Goal: Task Accomplishment & Management: Use online tool/utility

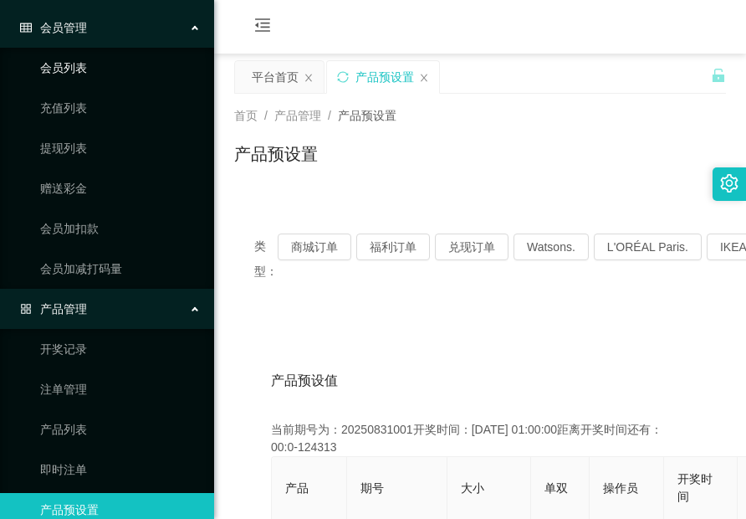
scroll to position [164, 0]
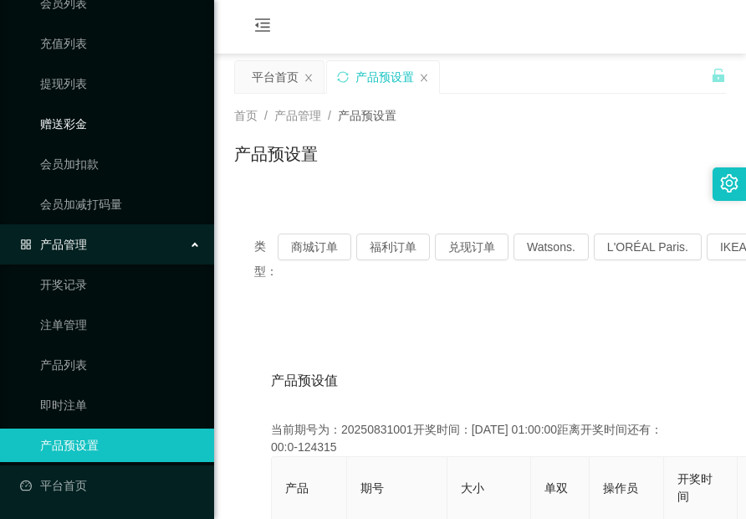
click at [65, 128] on link "赠送彩金" at bounding box center [120, 123] width 161 height 33
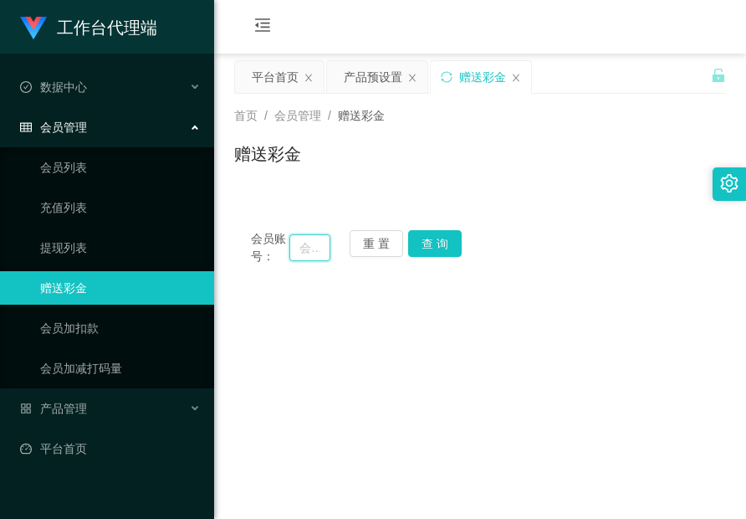
click at [300, 241] on input "text" at bounding box center [310, 247] width 41 height 27
paste input "91009086"
type input "91009086"
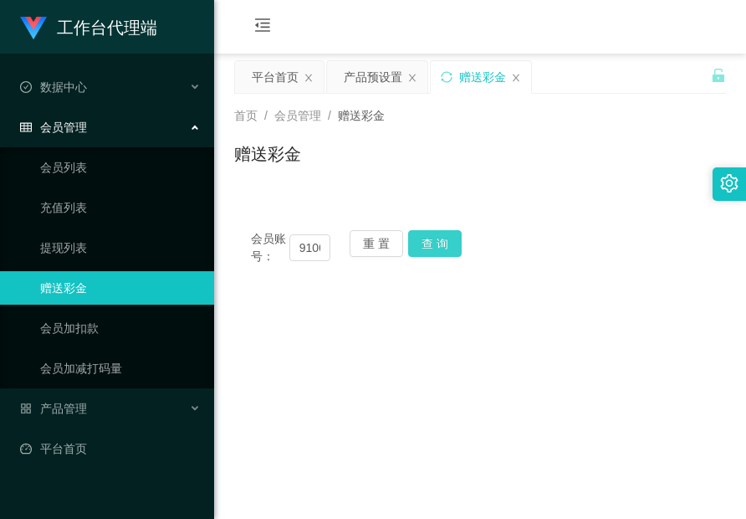
click at [446, 234] on button "查 询" at bounding box center [435, 243] width 54 height 27
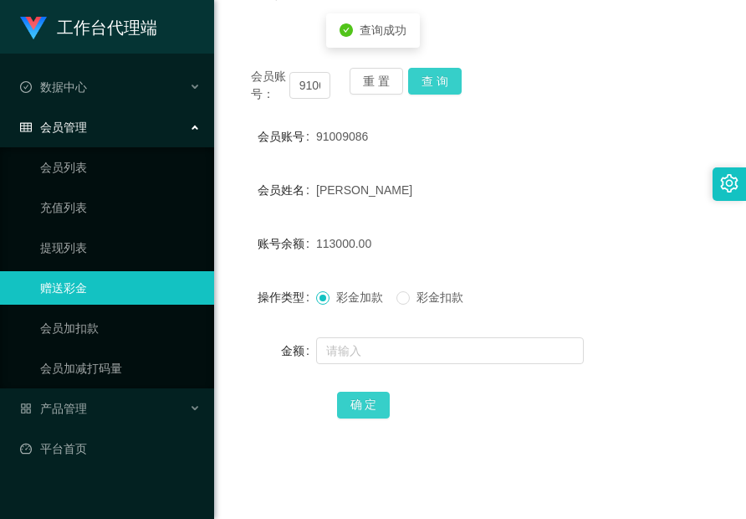
scroll to position [167, 0]
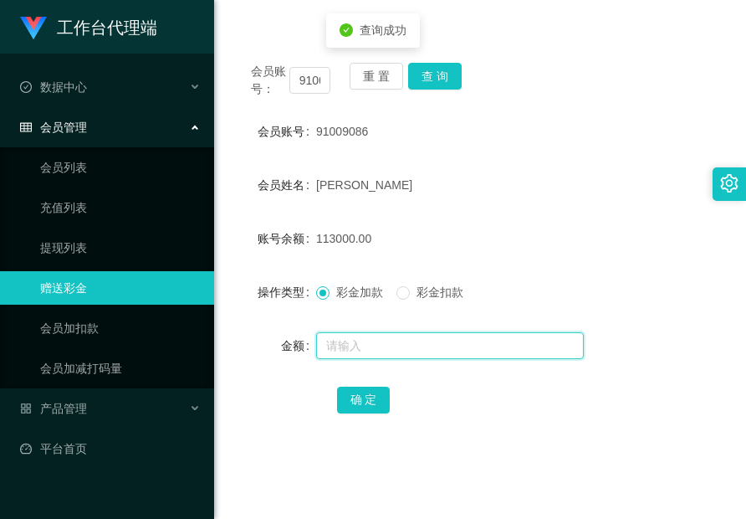
click at [390, 340] on input "text" at bounding box center [450, 345] width 268 height 27
type input "6"
type input "60000"
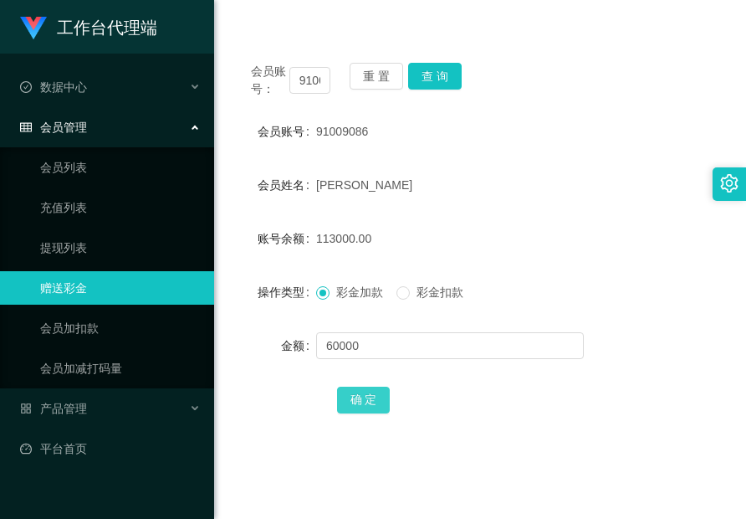
click at [379, 390] on button "确 定" at bounding box center [364, 400] width 54 height 27
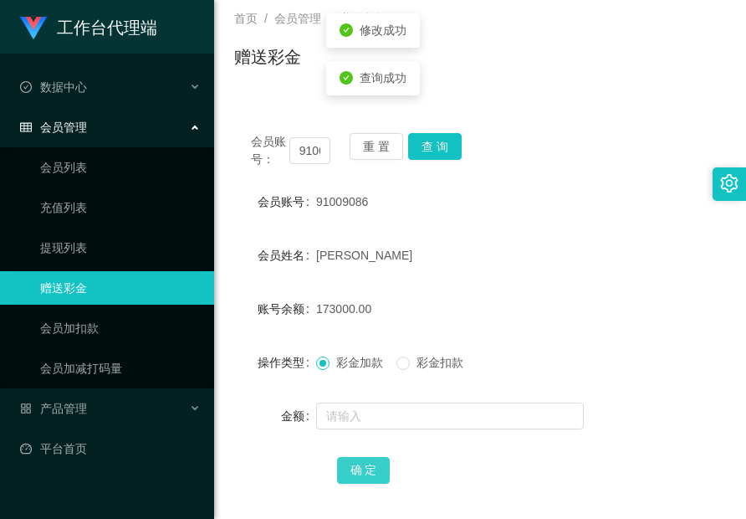
scroll to position [0, 0]
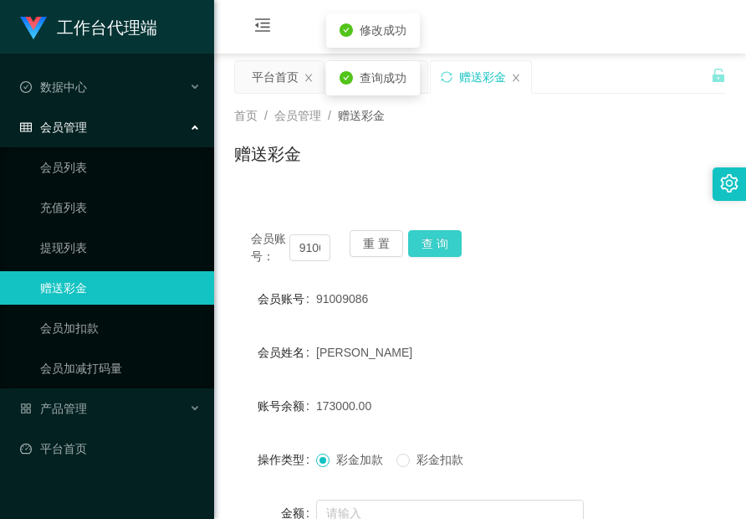
click at [425, 249] on button "查 询" at bounding box center [435, 243] width 54 height 27
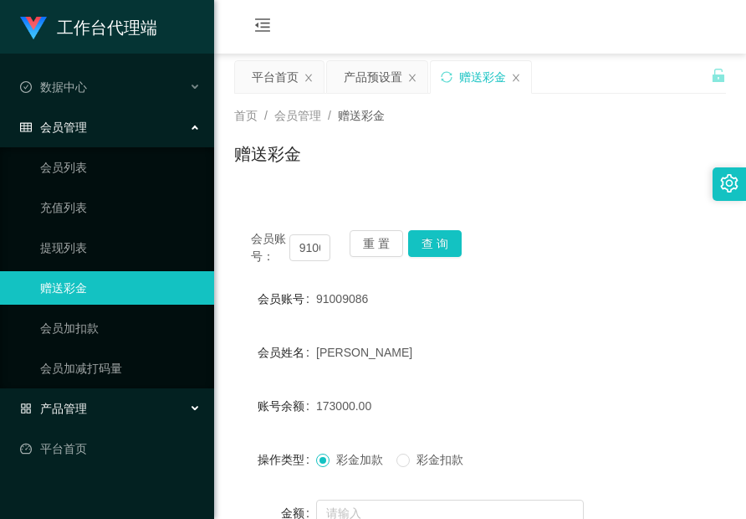
click at [85, 402] on span "产品管理" at bounding box center [53, 408] width 67 height 13
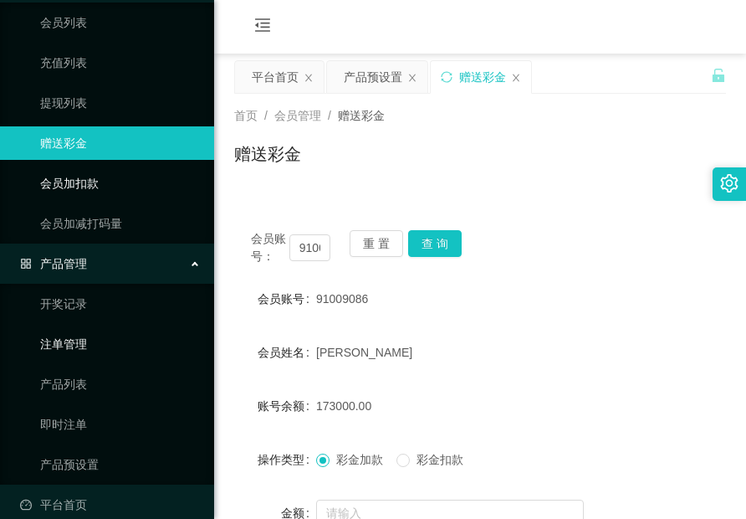
scroll to position [164, 0]
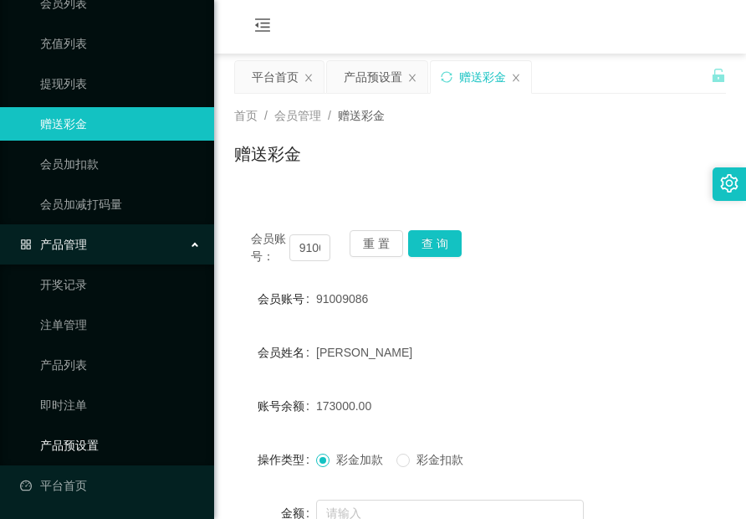
click at [96, 443] on link "产品预设置" at bounding box center [120, 444] width 161 height 33
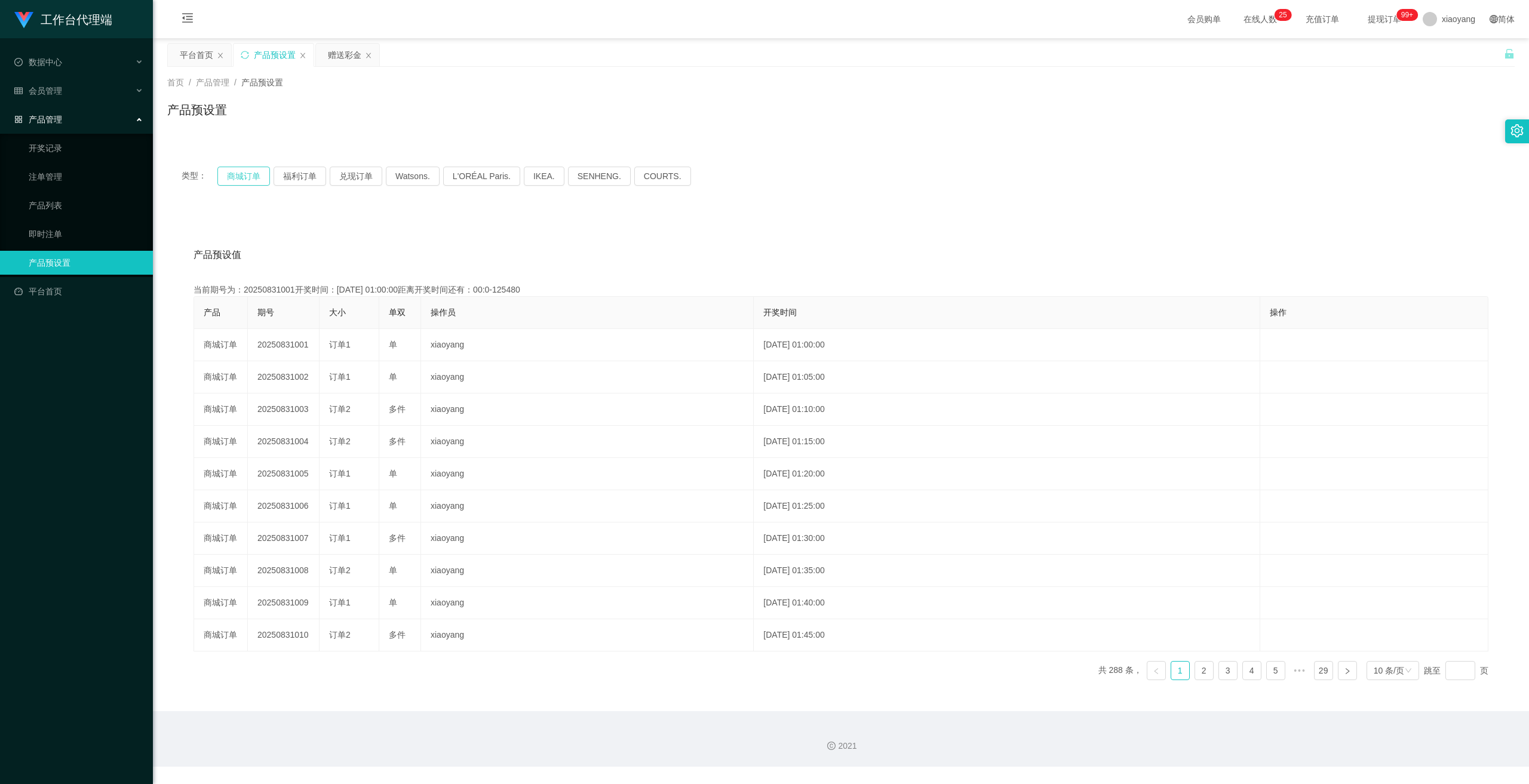
click at [256, 180] on button "商城订单" at bounding box center [244, 175] width 53 height 19
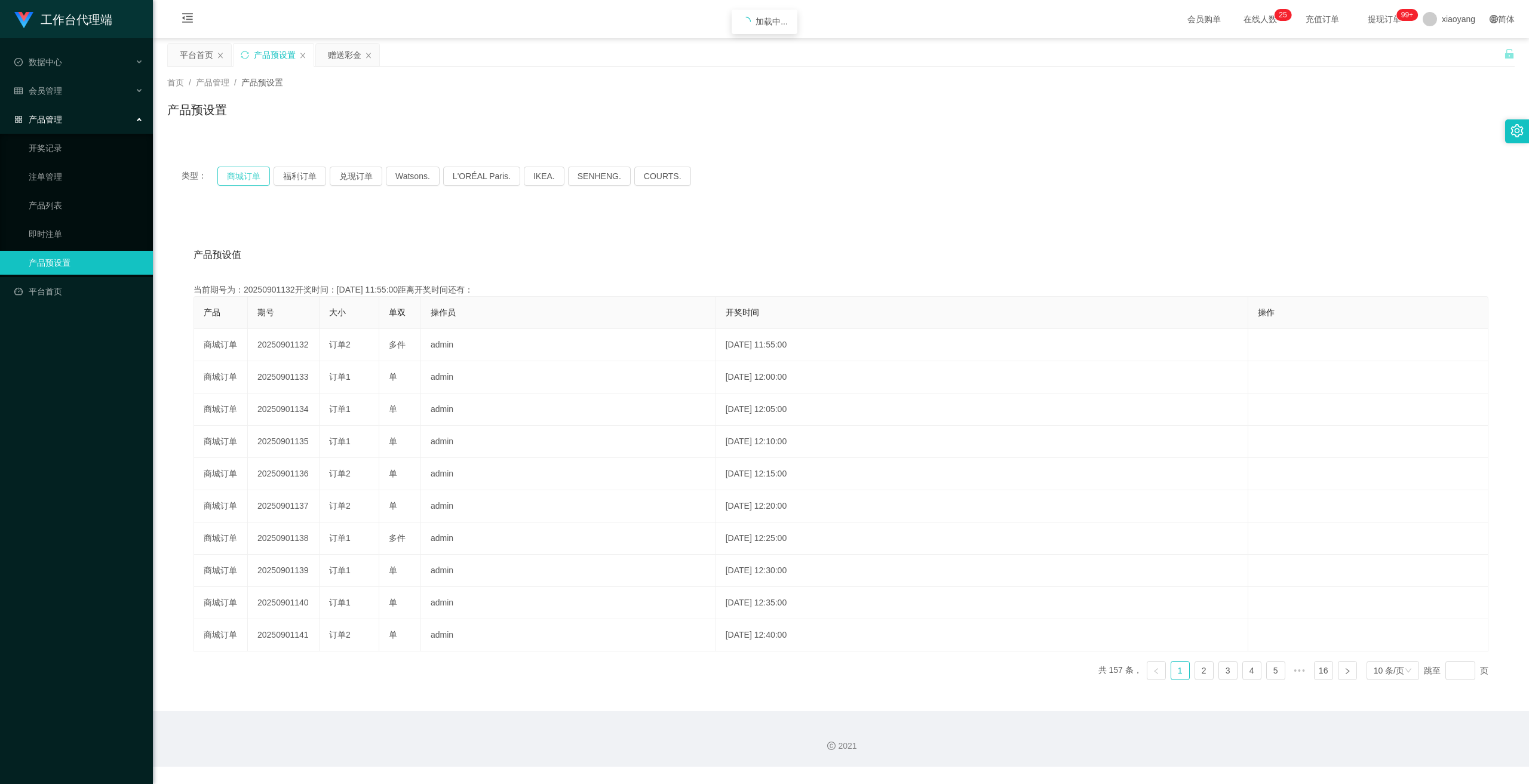
type button "k3wph"
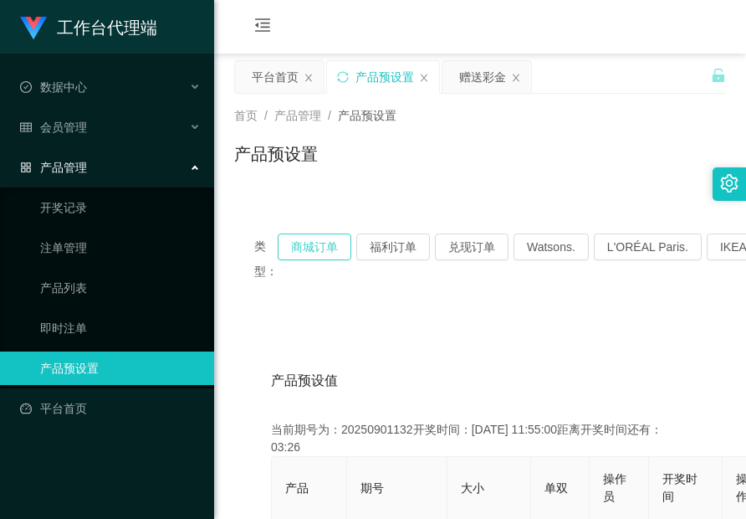
click at [331, 244] on button "商城订单" at bounding box center [315, 246] width 74 height 27
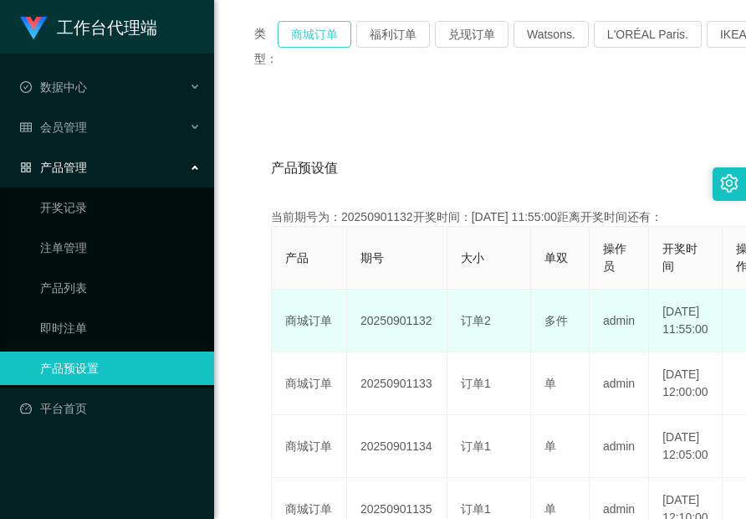
scroll to position [335, 0]
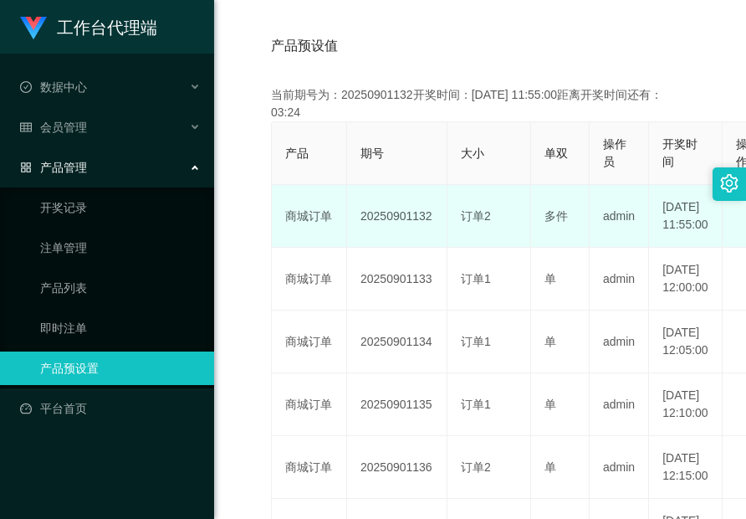
click at [397, 218] on td "20250901132" at bounding box center [397, 216] width 100 height 63
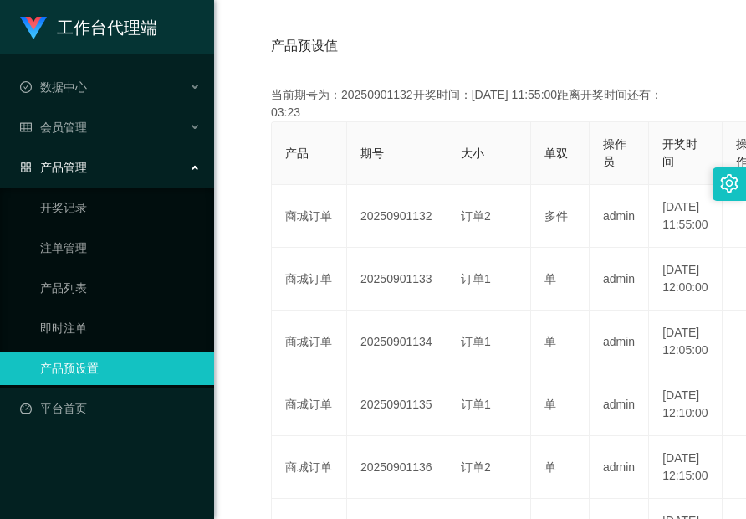
copy td "20250901132"
click at [96, 130] on div "会员管理" at bounding box center [107, 126] width 214 height 33
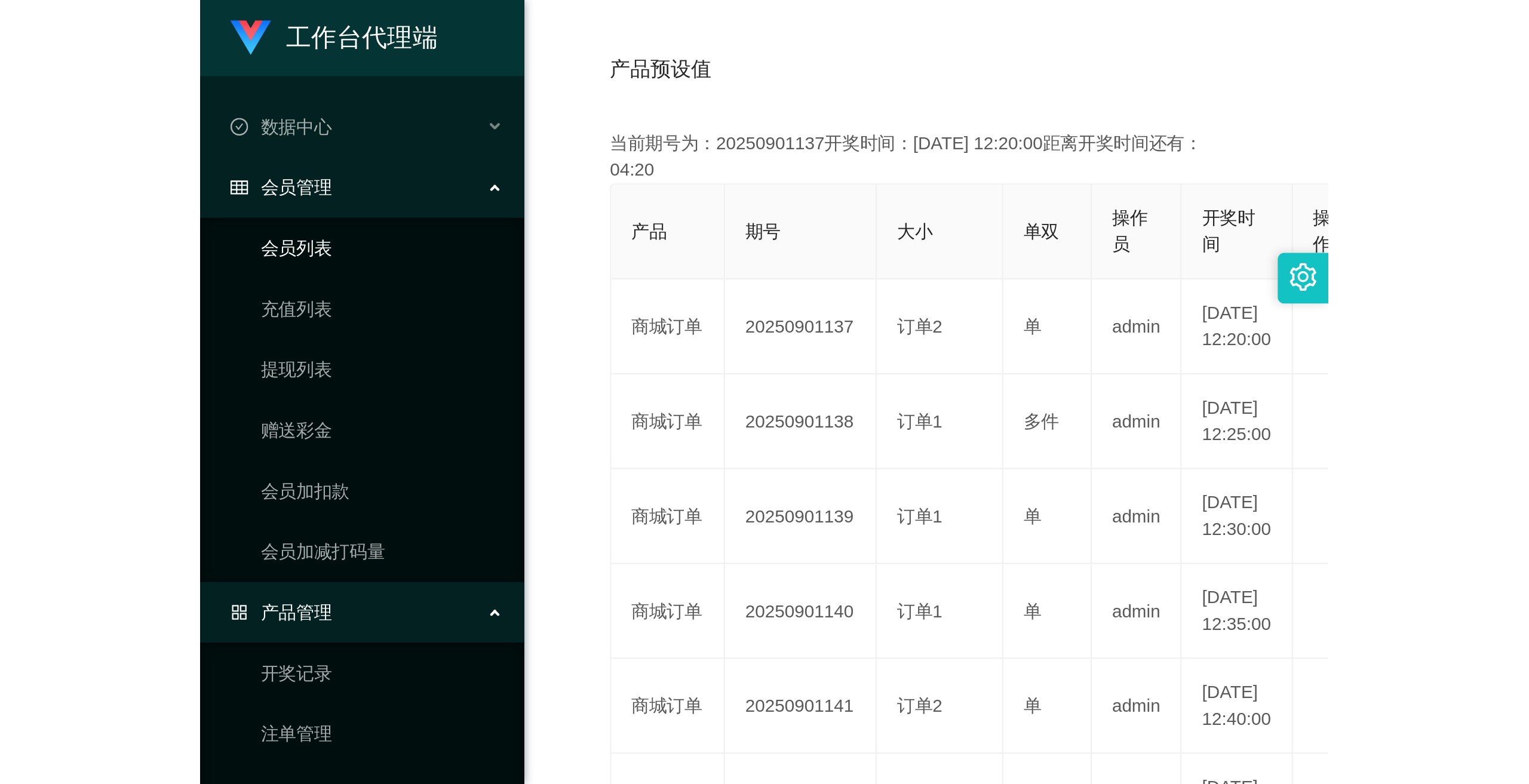
scroll to position [0, 0]
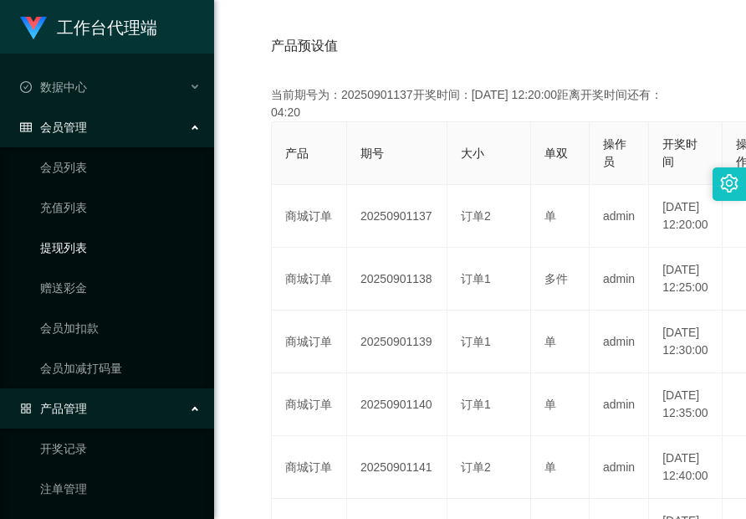
click at [64, 247] on link "提现列表" at bounding box center [120, 247] width 161 height 33
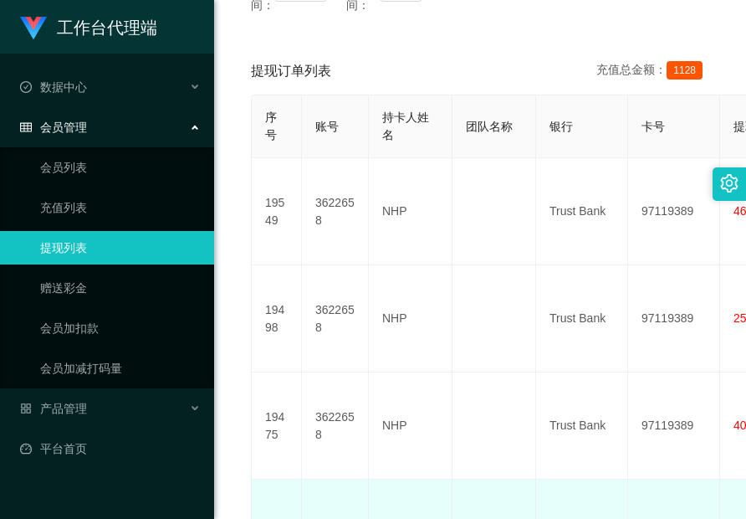
scroll to position [176, 0]
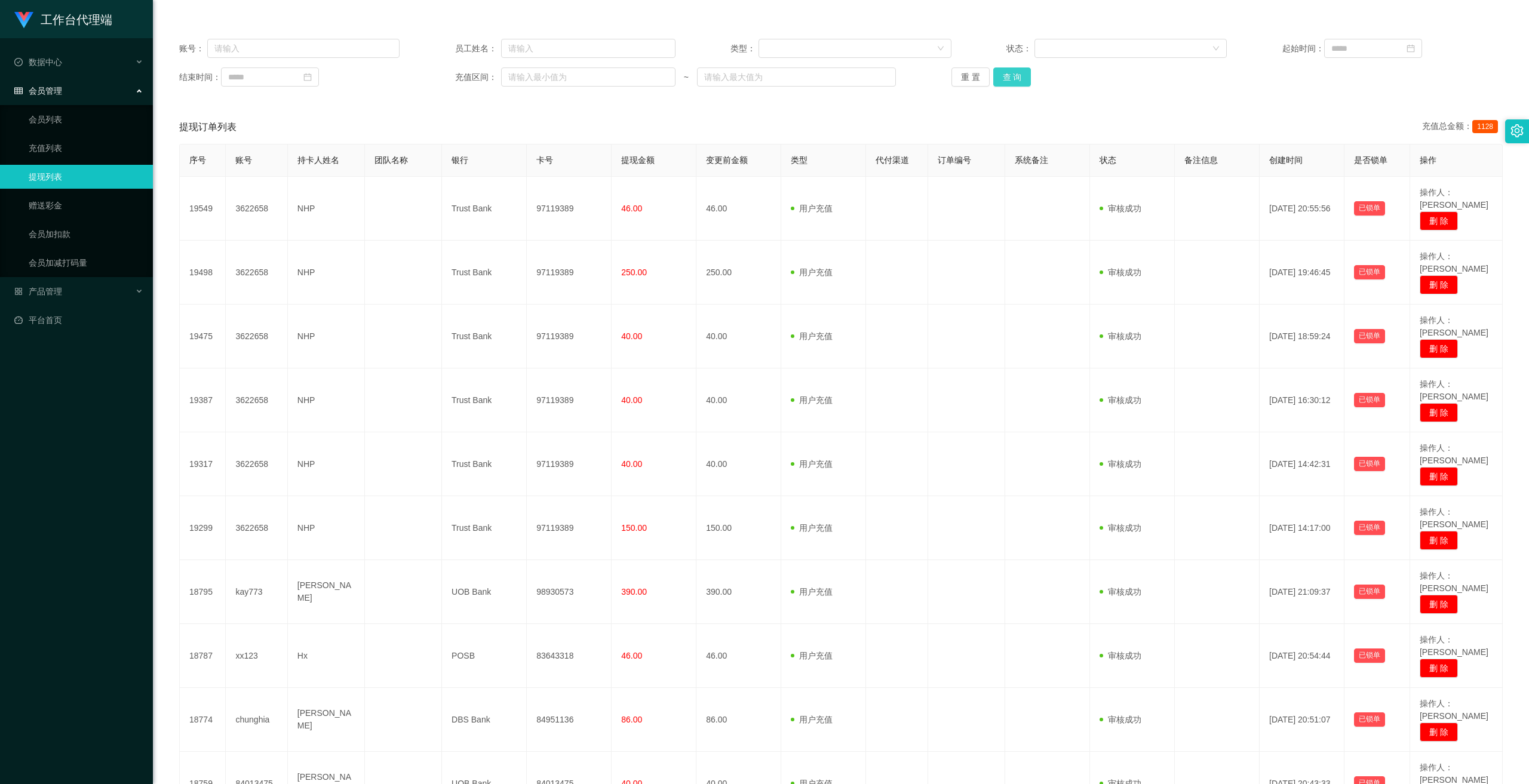
click at [533, 81] on button "查 询" at bounding box center [1013, 77] width 39 height 19
click at [533, 81] on button "查 询" at bounding box center [1019, 77] width 51 height 19
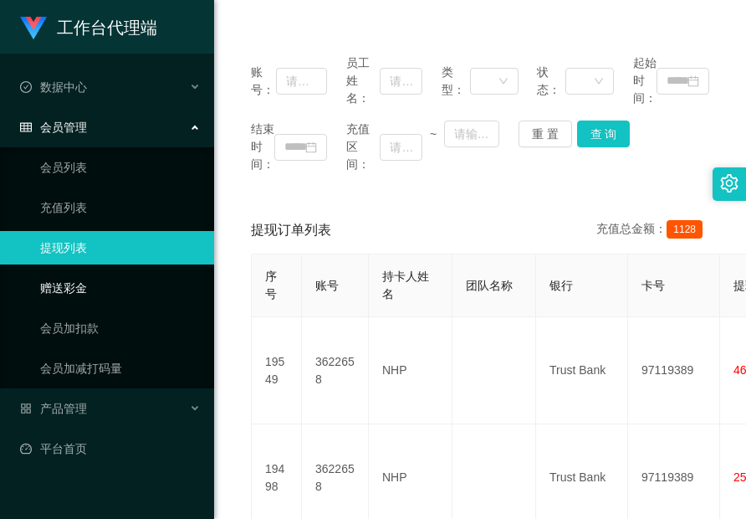
click at [75, 289] on link "赠送彩金" at bounding box center [120, 287] width 161 height 33
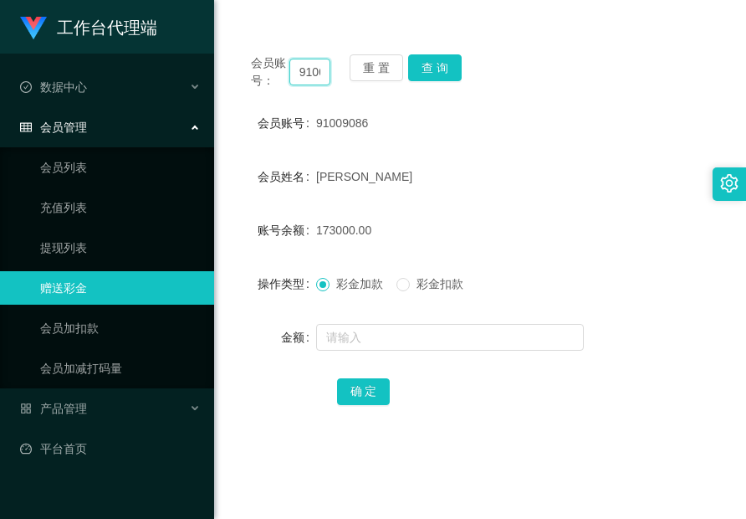
click at [313, 73] on input "91009086" at bounding box center [310, 72] width 41 height 27
click at [313, 74] on input "91009086" at bounding box center [310, 72] width 41 height 27
paste input "Mastcr7020"
click at [425, 60] on button "查 询" at bounding box center [435, 67] width 54 height 27
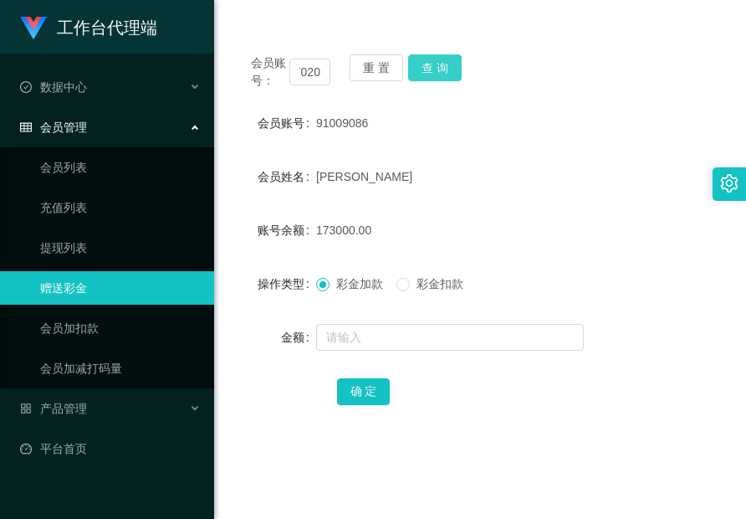
scroll to position [0, 0]
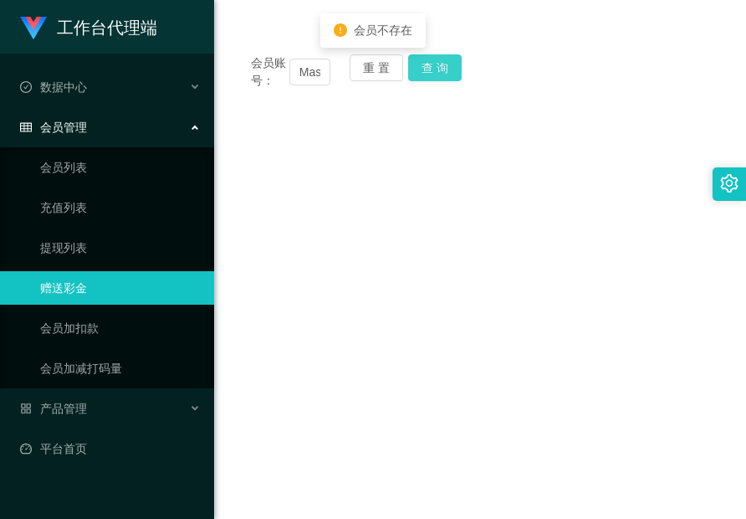
click at [424, 60] on button "查 询" at bounding box center [435, 67] width 54 height 27
click at [310, 75] on input "Mastcr7020" at bounding box center [310, 72] width 41 height 27
click at [602, 192] on main "关闭左侧 关闭右侧 关闭其它 刷新页面 平台首页 产品预设置 赠送彩金 提现列表 首页 / 会员管理 / 赠送彩金 / 赠送彩金 会员账号： Mastcr70…" at bounding box center [480, 349] width 532 height 943
click at [304, 76] on input "Mastcr7020" at bounding box center [310, 72] width 41 height 27
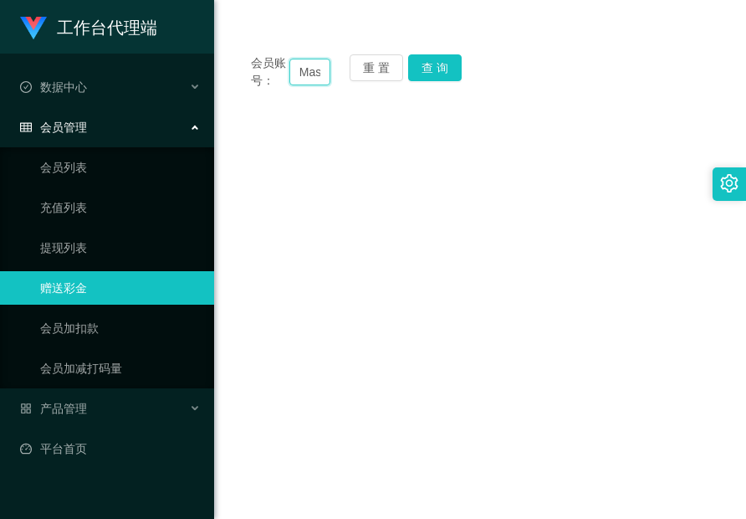
drag, startPoint x: 304, startPoint y: 76, endPoint x: 311, endPoint y: 82, distance: 9.5
click at [305, 79] on input "Mastcr7020" at bounding box center [310, 72] width 41 height 27
paste input "e"
type input "Master7020"
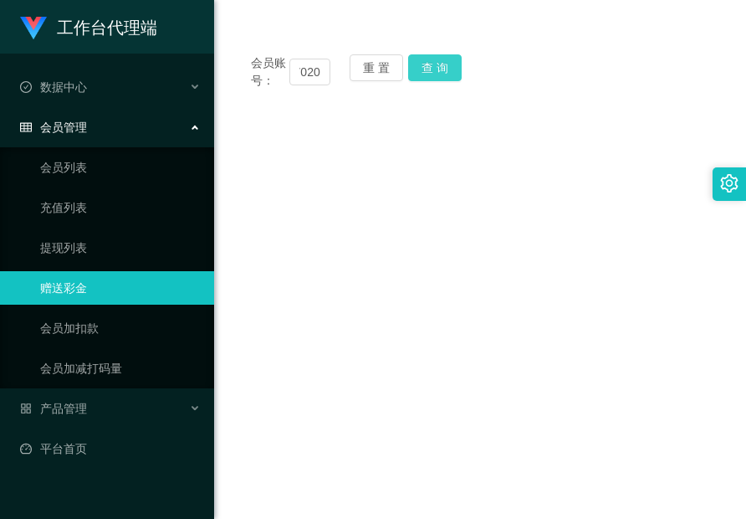
click at [428, 66] on button "查 询" at bounding box center [435, 67] width 54 height 27
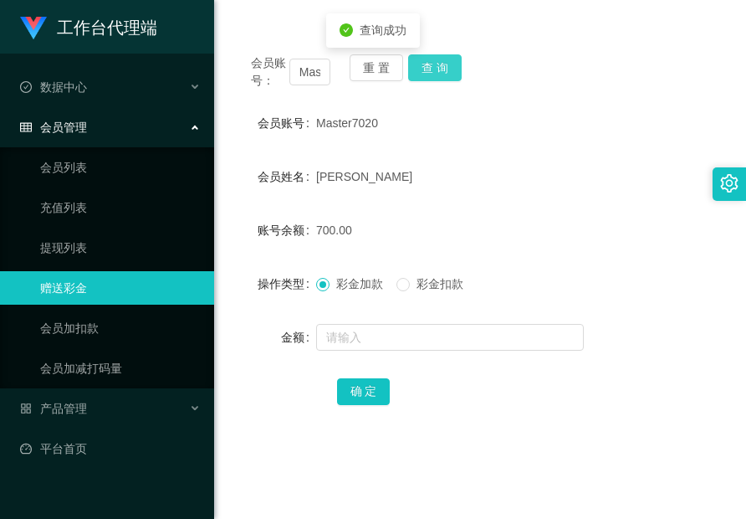
drag, startPoint x: 428, startPoint y: 68, endPoint x: 423, endPoint y: 174, distance: 106.4
click at [428, 69] on button "查 询" at bounding box center [435, 67] width 54 height 27
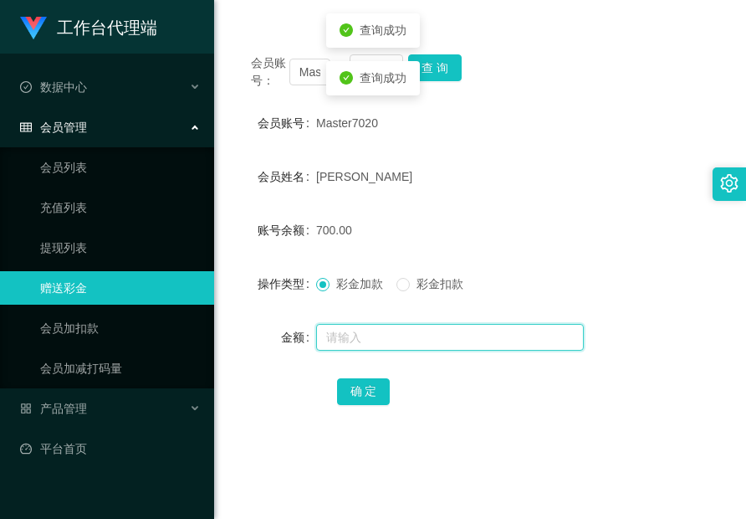
click at [400, 347] on input "text" at bounding box center [450, 337] width 268 height 27
type input "1300"
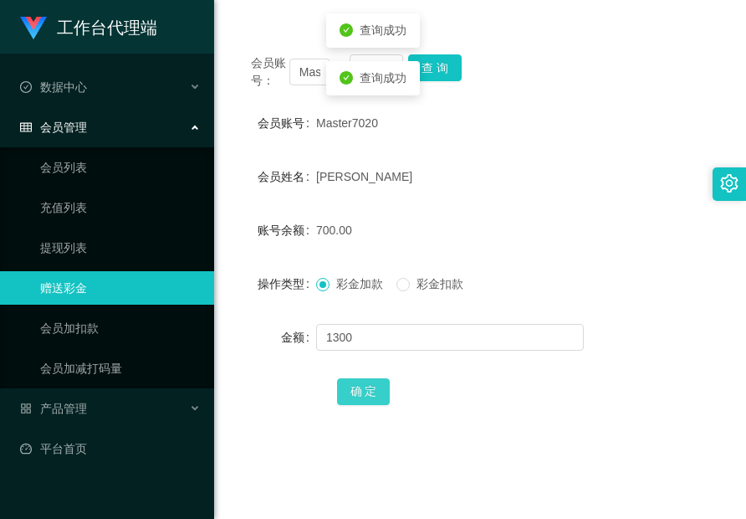
click at [361, 383] on button "确 定" at bounding box center [364, 391] width 54 height 27
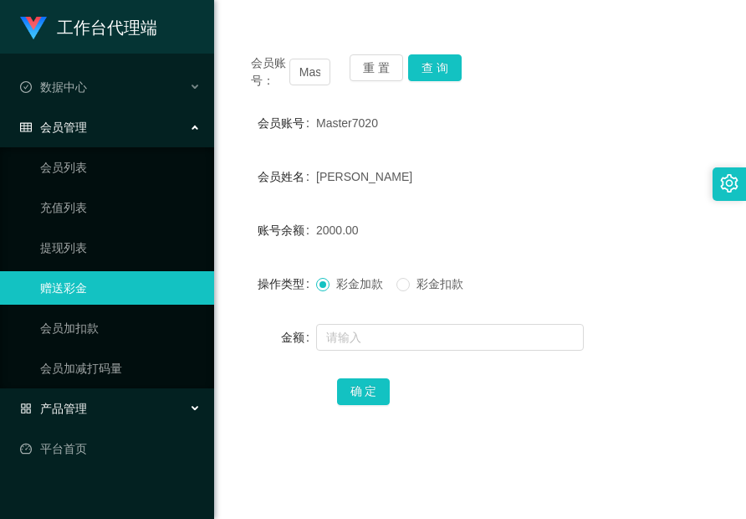
click at [97, 420] on div "产品管理" at bounding box center [107, 408] width 214 height 33
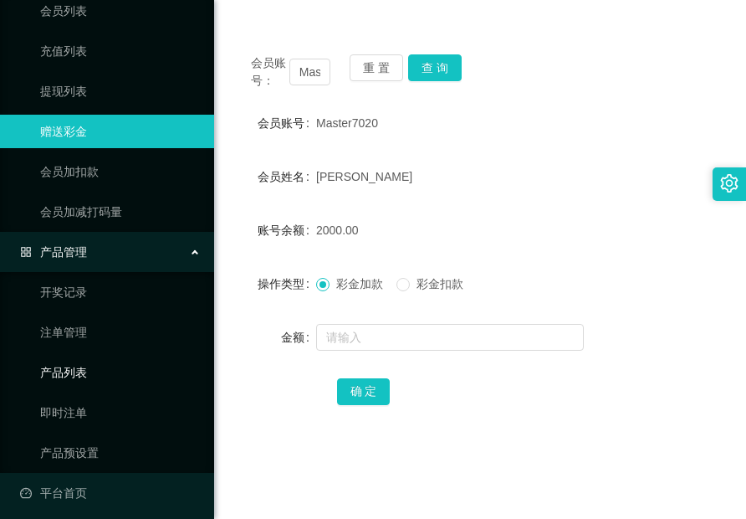
scroll to position [164, 0]
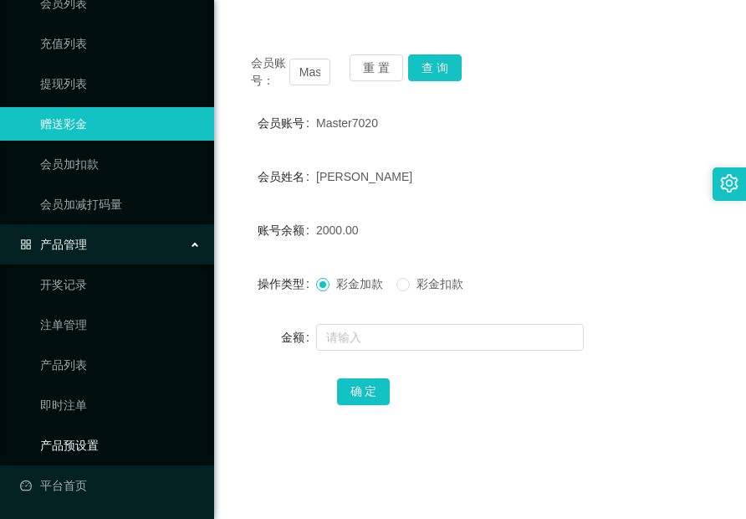
click at [115, 435] on link "产品预设置" at bounding box center [120, 444] width 161 height 33
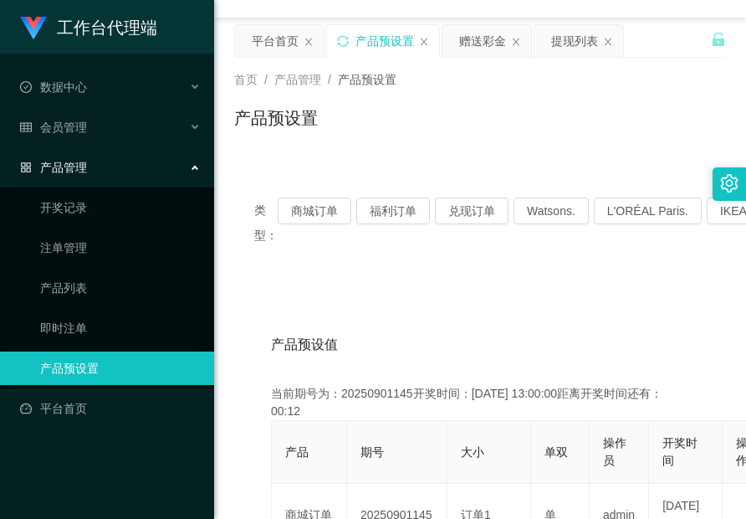
scroll to position [8, 0]
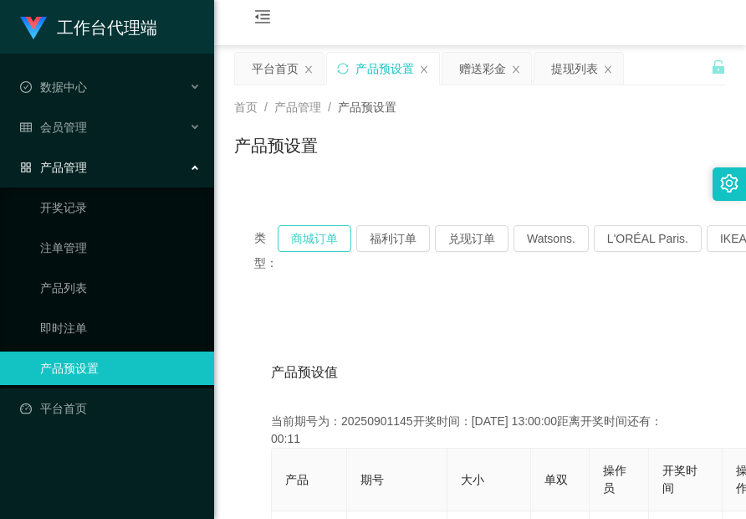
click at [330, 244] on button "商城订单" at bounding box center [315, 238] width 74 height 27
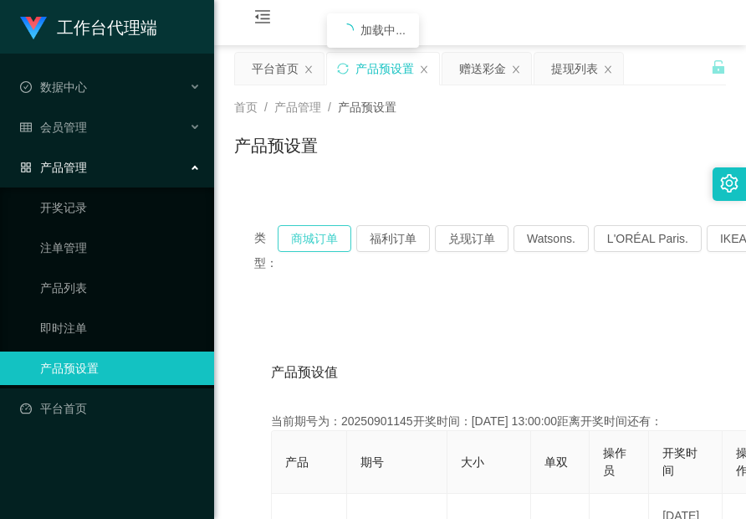
click at [330, 244] on button "商城订单" at bounding box center [315, 238] width 74 height 27
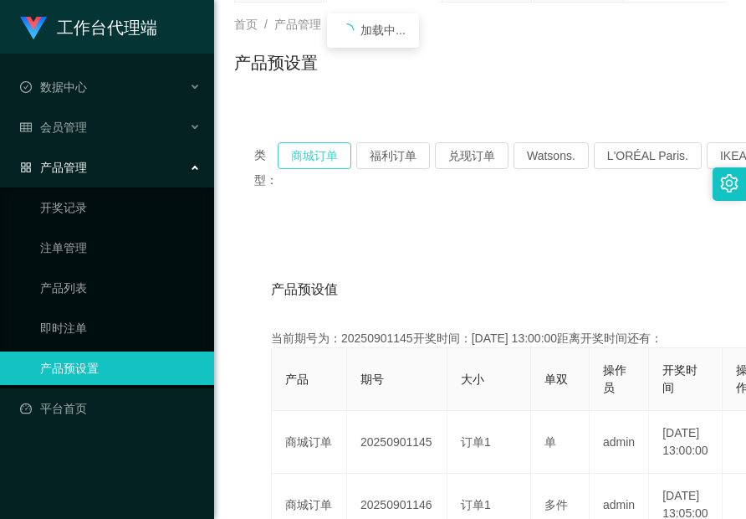
scroll to position [92, 0]
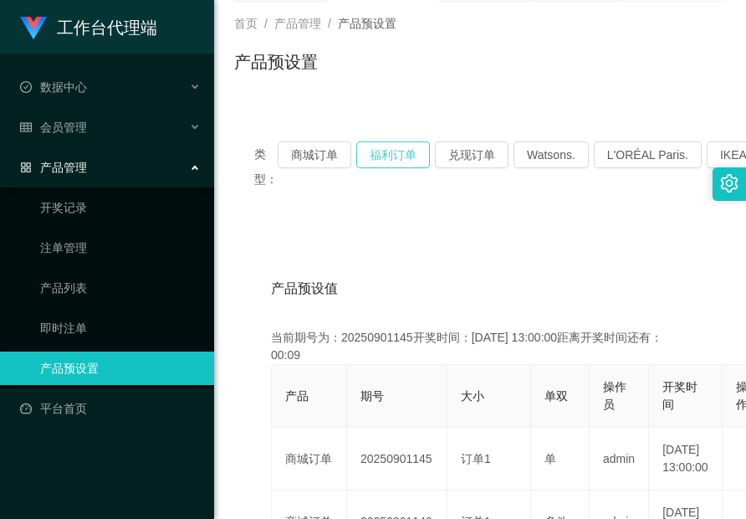
click at [377, 154] on button "福利订单" at bounding box center [393, 154] width 74 height 27
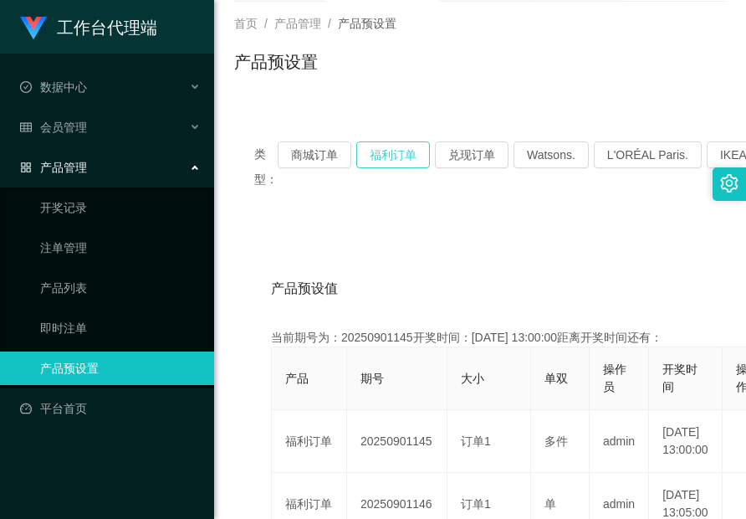
click at [377, 154] on button "福利订单" at bounding box center [393, 154] width 74 height 27
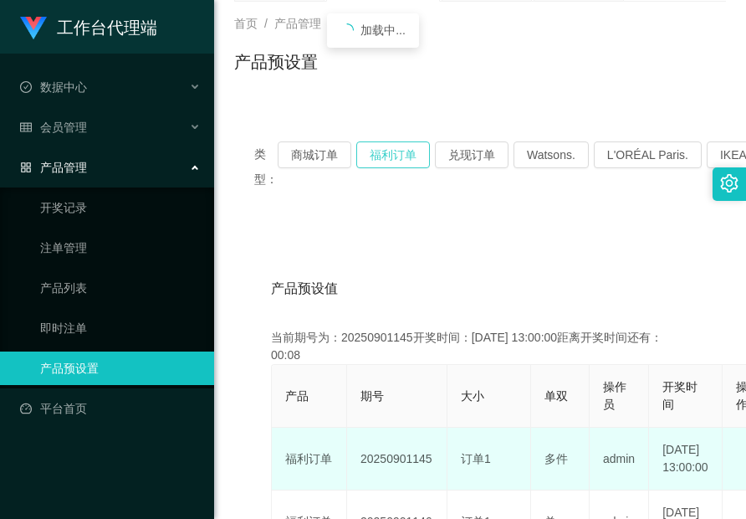
scroll to position [259, 0]
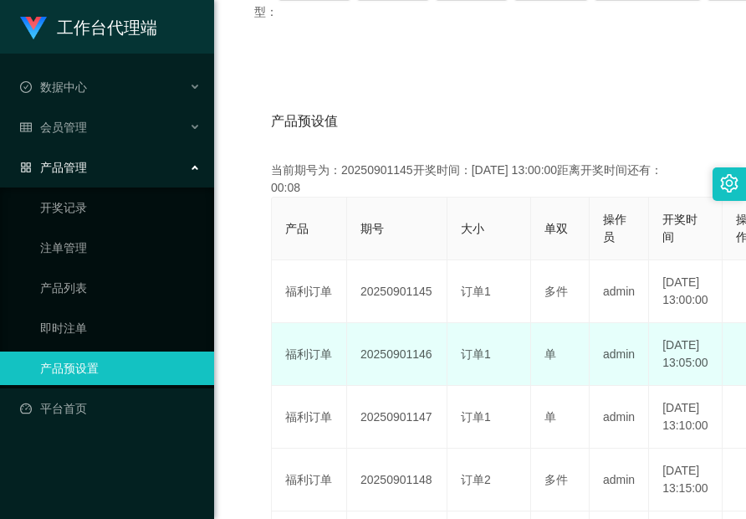
click at [392, 375] on td "20250901146" at bounding box center [397, 354] width 100 height 63
drag, startPoint x: 392, startPoint y: 375, endPoint x: 517, endPoint y: 397, distance: 126.7
click at [392, 376] on td "20250901146" at bounding box center [397, 354] width 100 height 63
copy td "20250901146"
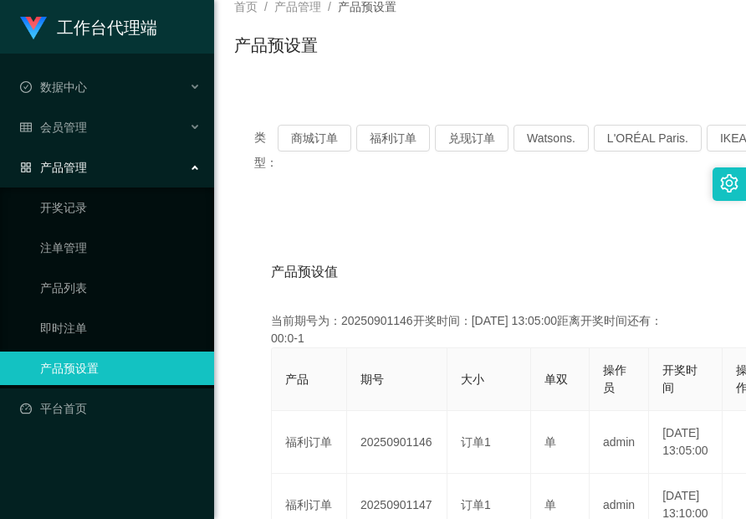
scroll to position [92, 0]
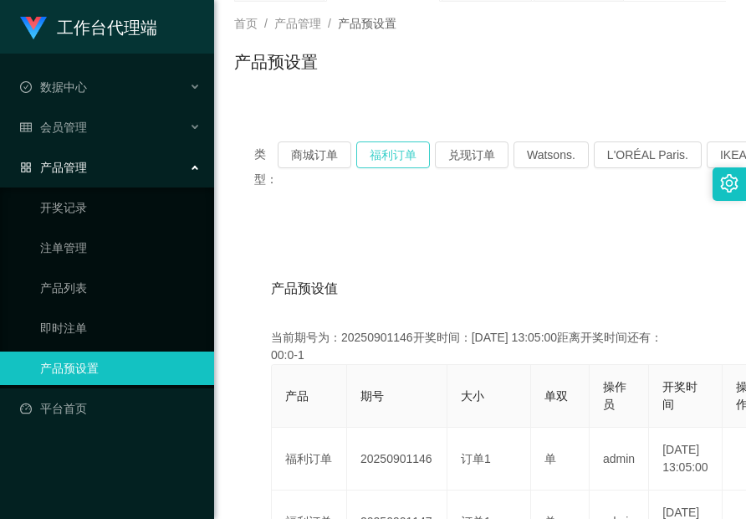
click at [378, 160] on button "福利订单" at bounding box center [393, 154] width 74 height 27
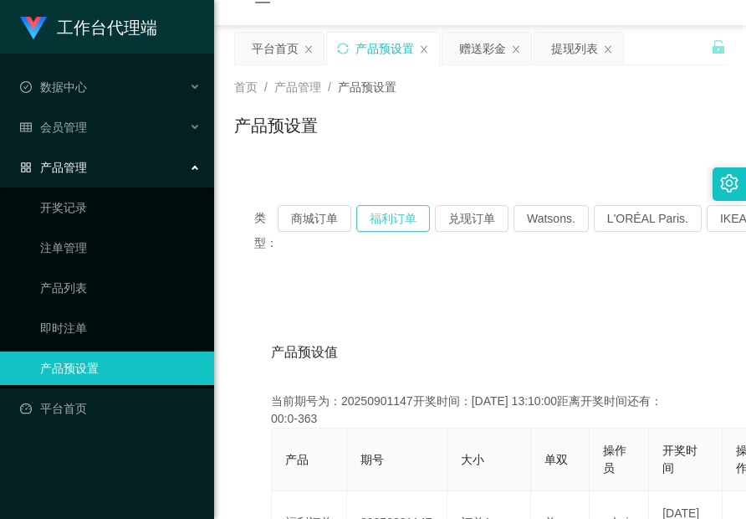
scroll to position [8, 0]
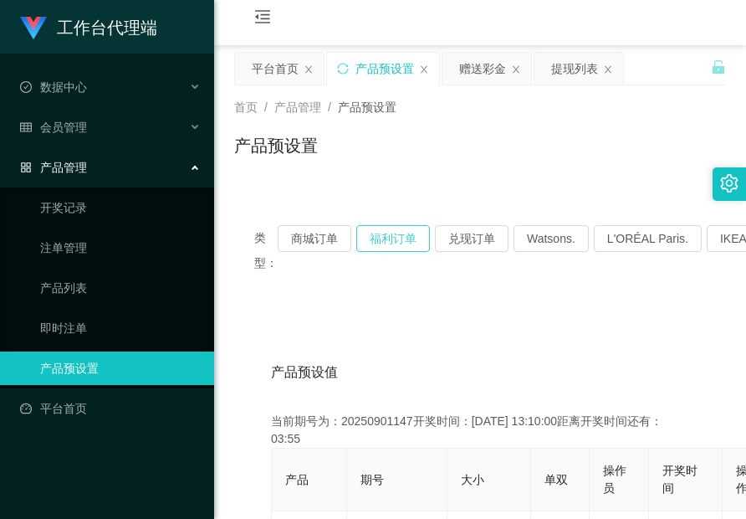
click at [392, 229] on button "福利订单" at bounding box center [393, 238] width 74 height 27
click at [375, 227] on button "福利订单" at bounding box center [393, 238] width 74 height 27
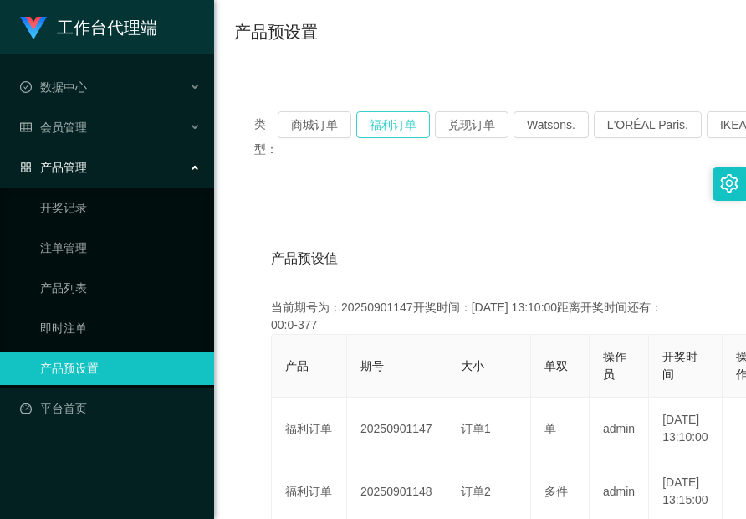
scroll to position [176, 0]
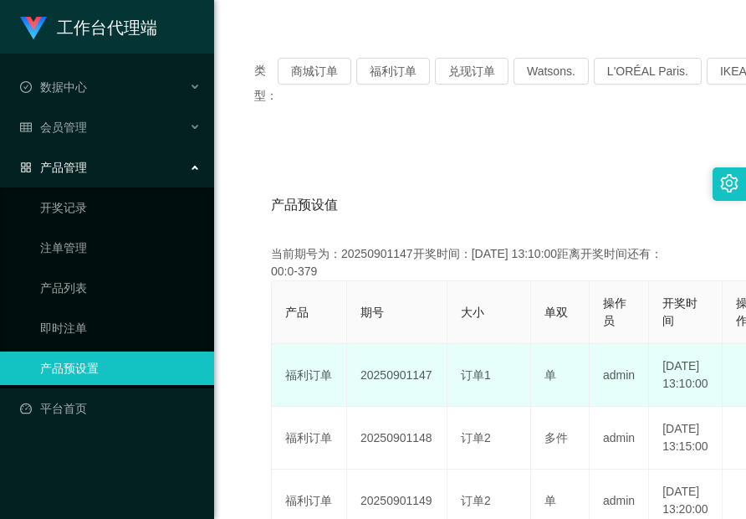
click at [408, 372] on td "20250901147" at bounding box center [397, 375] width 100 height 63
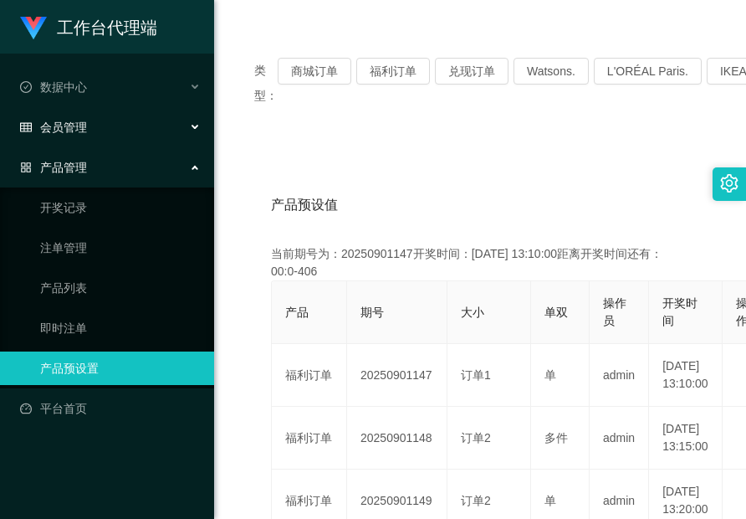
click at [72, 104] on li "数据中心" at bounding box center [107, 88] width 214 height 37
click at [72, 118] on div "会员管理" at bounding box center [107, 126] width 214 height 33
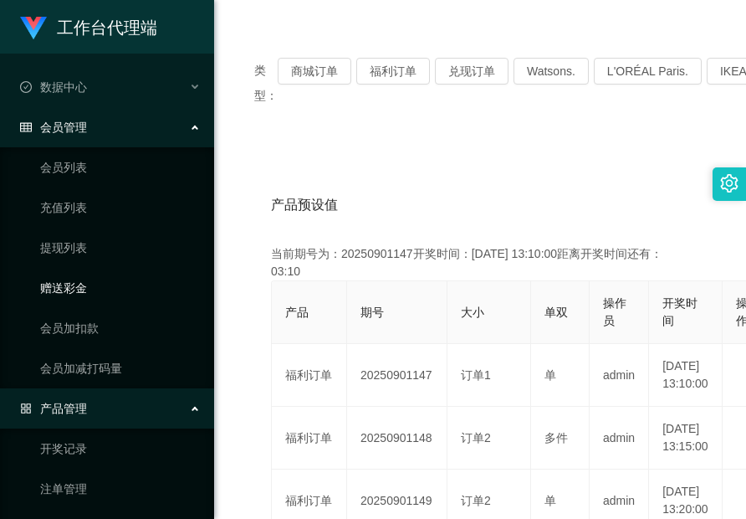
click at [69, 288] on link "赠送彩金" at bounding box center [120, 287] width 161 height 33
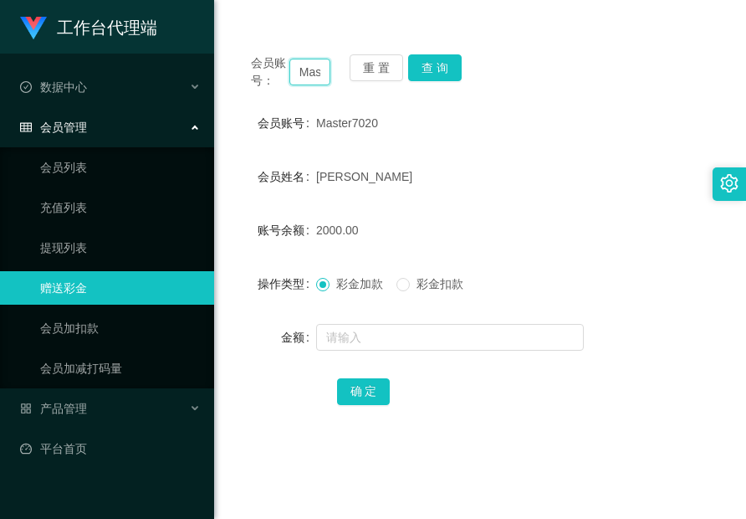
click at [317, 73] on input "Master7020" at bounding box center [310, 72] width 41 height 27
click at [421, 74] on button "查 询" at bounding box center [435, 67] width 54 height 27
click at [420, 74] on button "查 询" at bounding box center [435, 67] width 54 height 27
